Goal: Task Accomplishment & Management: Use online tool/utility

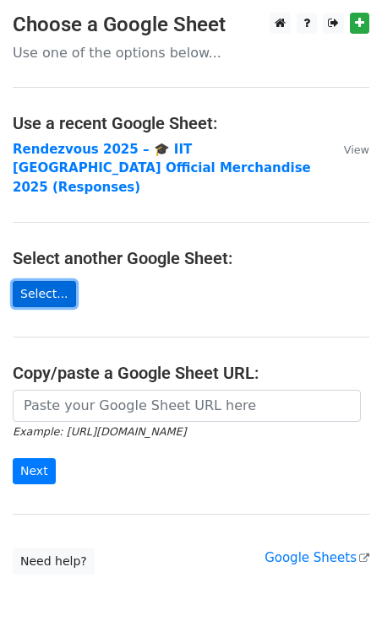
click at [52, 281] on link "Select..." at bounding box center [44, 294] width 63 height 26
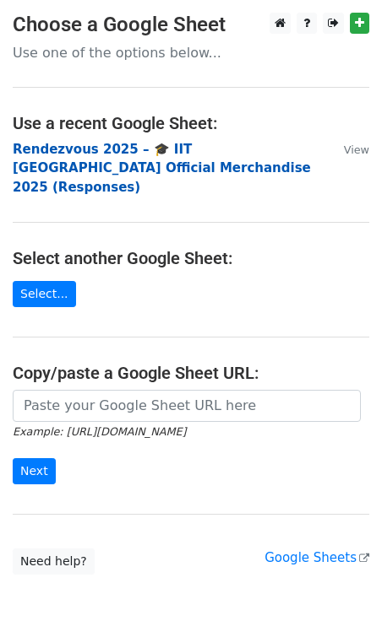
click at [97, 154] on strong "Rendezvous 2025 – 🎓 IIT Delhi Official Merchandise 2025 (Responses)" at bounding box center [162, 168] width 298 height 53
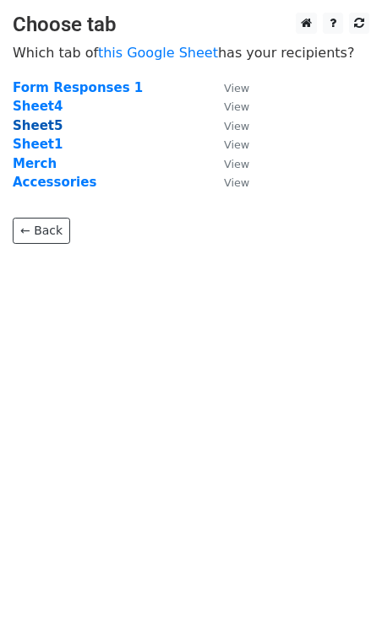
click at [44, 127] on strong "Sheet5" at bounding box center [38, 125] width 50 height 15
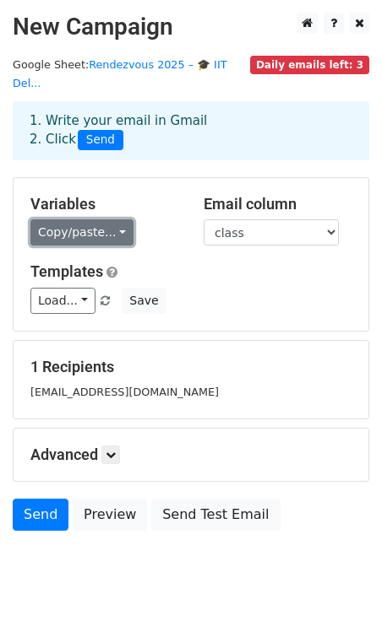
click at [96, 220] on link "Copy/paste..." at bounding box center [81, 233] width 103 height 26
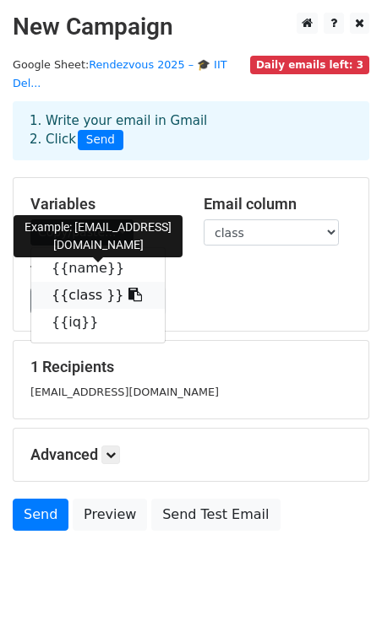
click at [84, 282] on link "{{class }}" at bounding box center [97, 295] width 133 height 27
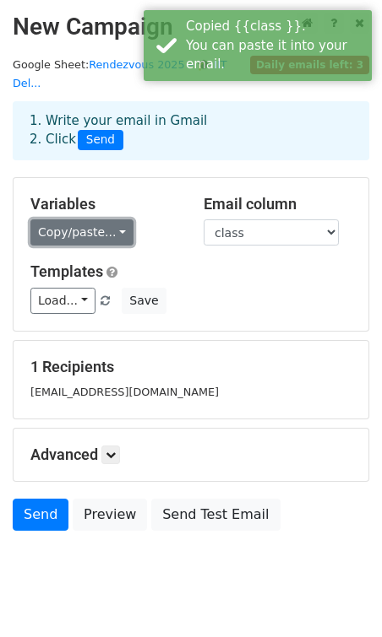
click at [82, 220] on link "Copy/paste..." at bounding box center [81, 233] width 103 height 26
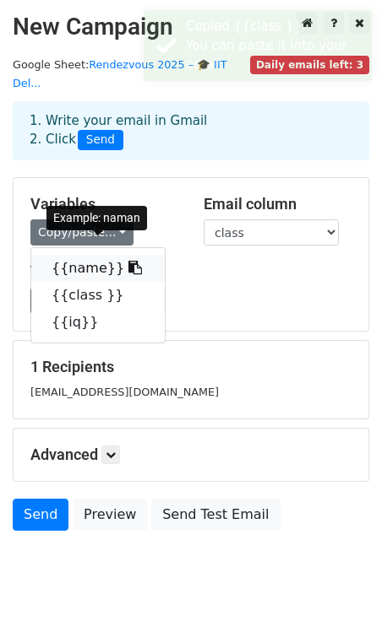
click at [82, 255] on link "{{name}}" at bounding box center [97, 268] width 133 height 27
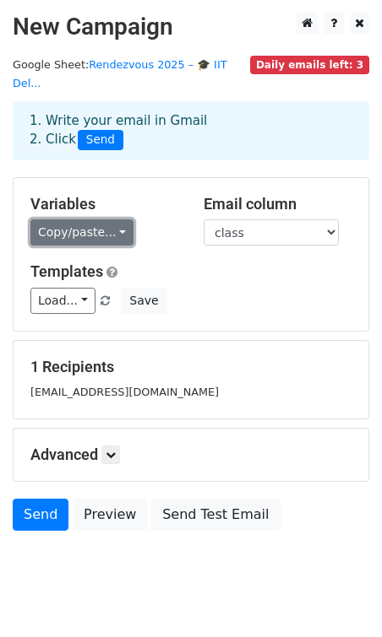
click at [105, 220] on link "Copy/paste..." at bounding box center [81, 233] width 103 height 26
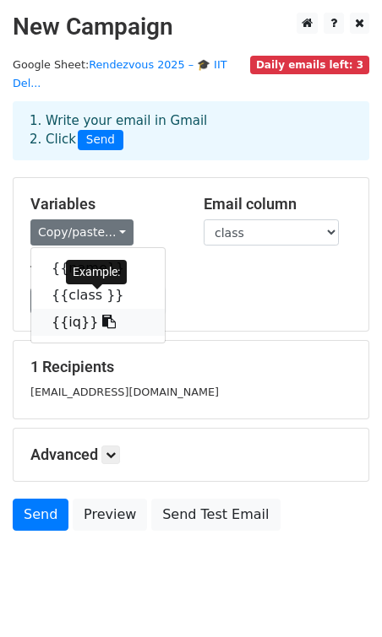
click at [73, 309] on link "{{iq}}" at bounding box center [97, 322] width 133 height 27
